Goal: Task Accomplishment & Management: Manage account settings

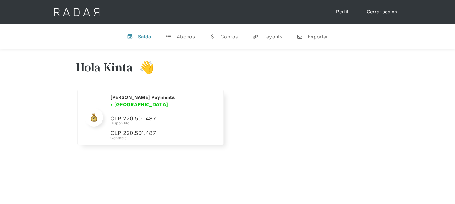
click at [177, 37] on div "Abonos" at bounding box center [186, 37] width 18 height 6
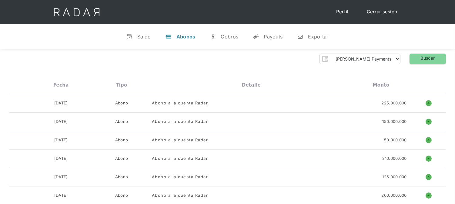
click at [376, 15] on link "Cerrar sesión" at bounding box center [381, 12] width 43 height 12
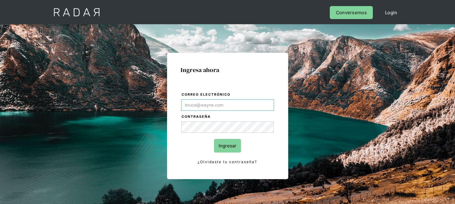
type input "[EMAIL_ADDRESS][DOMAIN_NAME]"
click at [227, 148] on input "Ingresar" at bounding box center [227, 146] width 27 height 14
